Goal: Check status: Check status

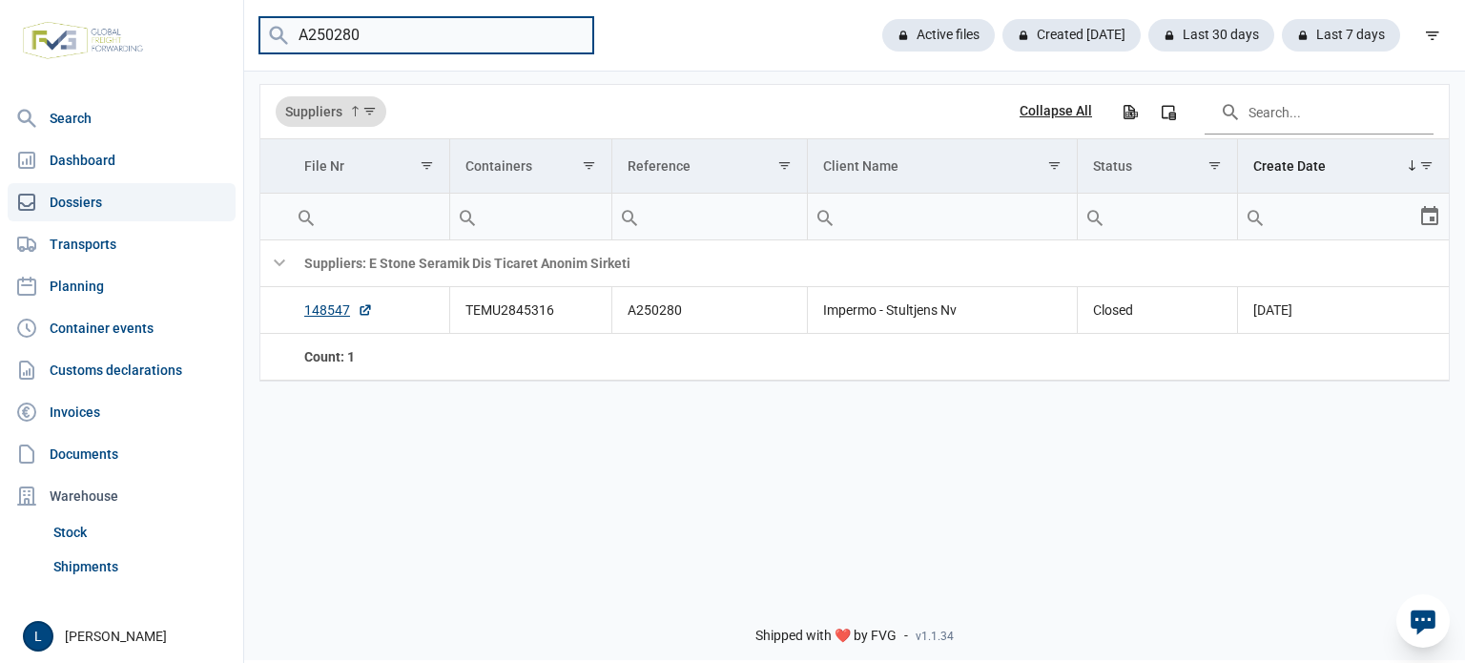
click at [477, 37] on input "A250280" at bounding box center [426, 35] width 334 height 37
paste input "149579"
type input "149579"
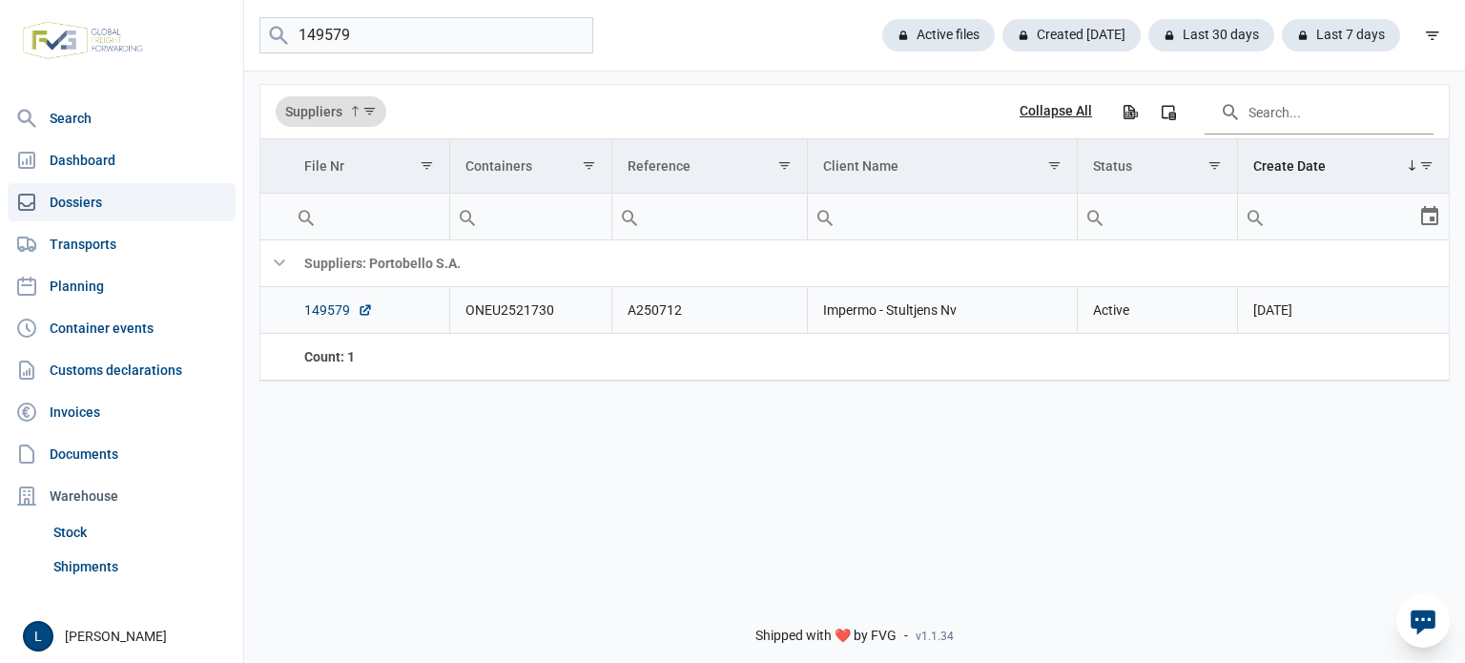
click at [332, 313] on link "149579" at bounding box center [338, 309] width 69 height 19
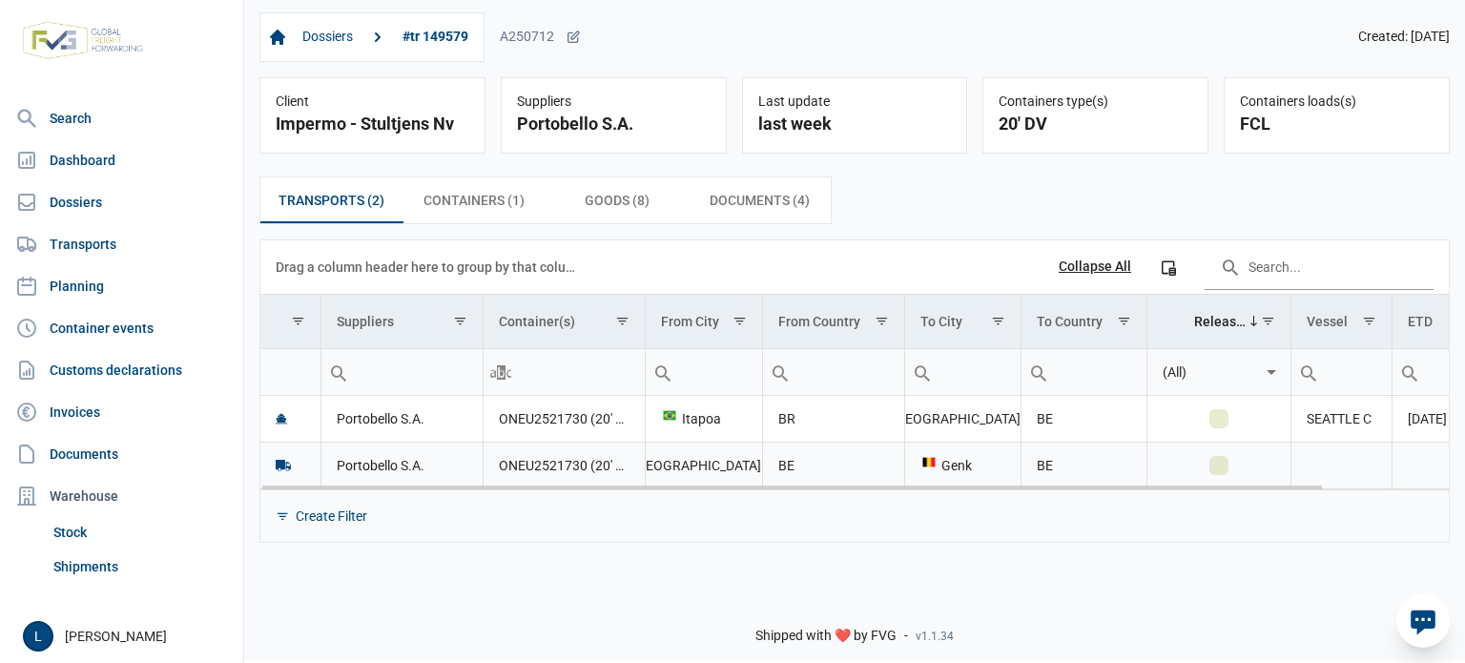
click at [534, 459] on td "ONEU2521730 (20' DV)" at bounding box center [564, 465] width 162 height 47
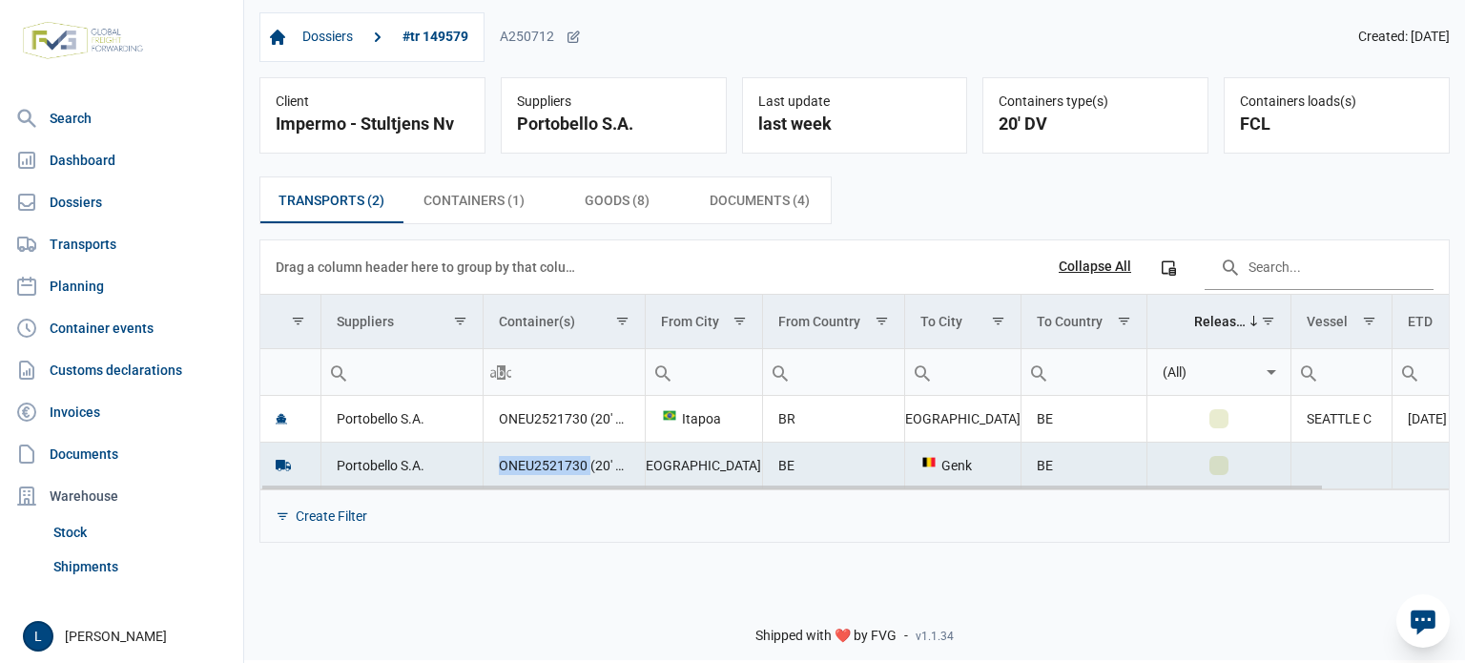
copy td "ONEU2521730"
